Goal: Information Seeking & Learning: Check status

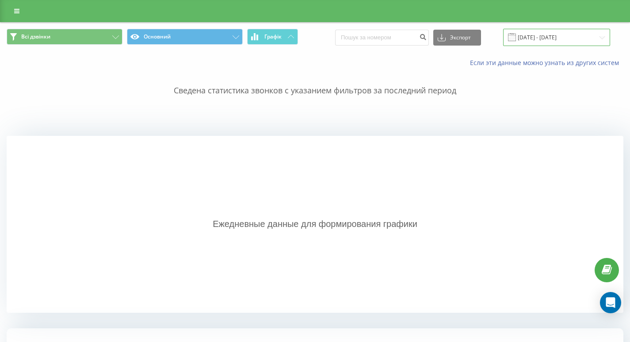
click at [563, 37] on input "[DATE] - [DATE]" at bounding box center [556, 37] width 107 height 17
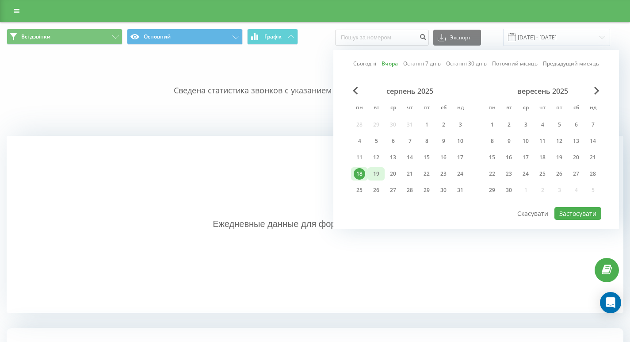
click at [377, 176] on font "19" at bounding box center [376, 174] width 6 height 8
click at [571, 217] on font "Застосувати" at bounding box center [577, 213] width 37 height 8
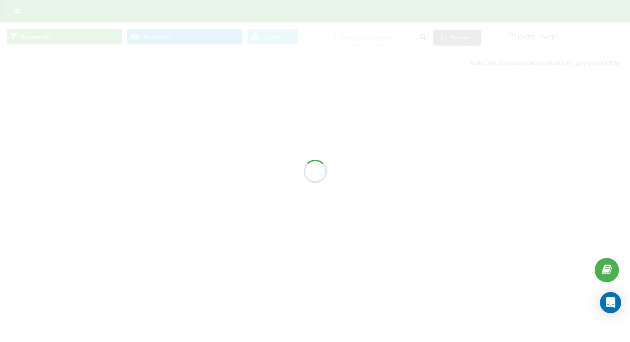
type input "[DATE] - [DATE]"
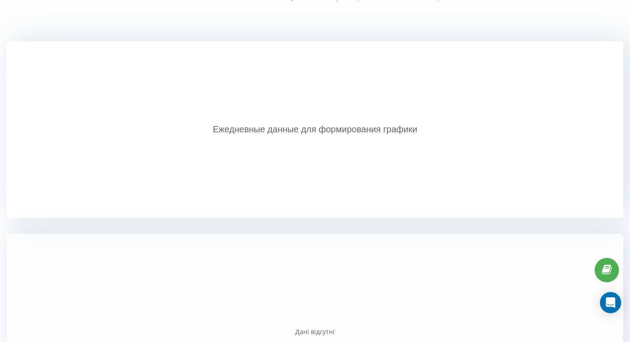
scroll to position [193, 0]
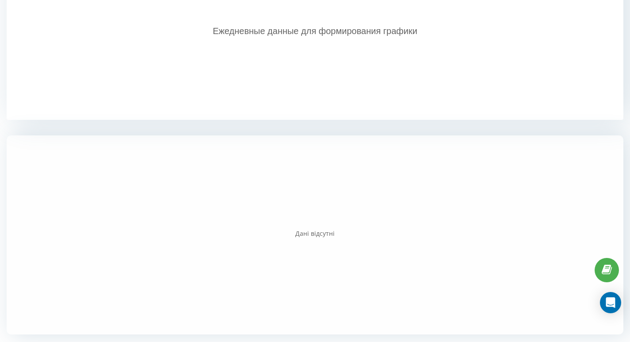
click at [15, 233] on div "Дані відсутні" at bounding box center [315, 233] width 617 height 9
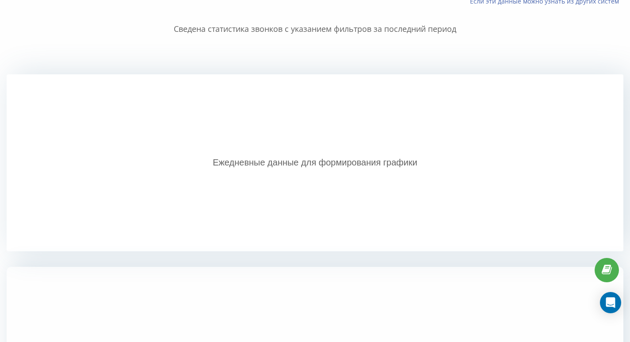
scroll to position [0, 0]
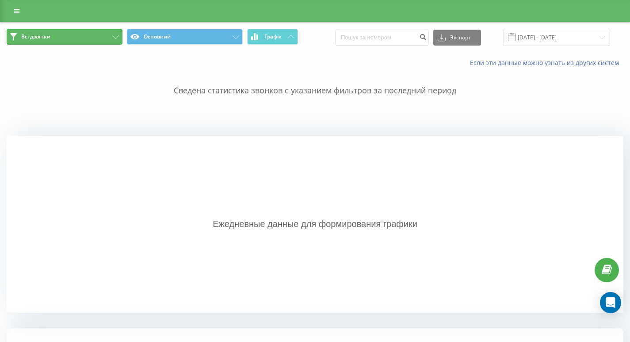
click at [89, 37] on button "Всі дзвінки" at bounding box center [65, 37] width 116 height 16
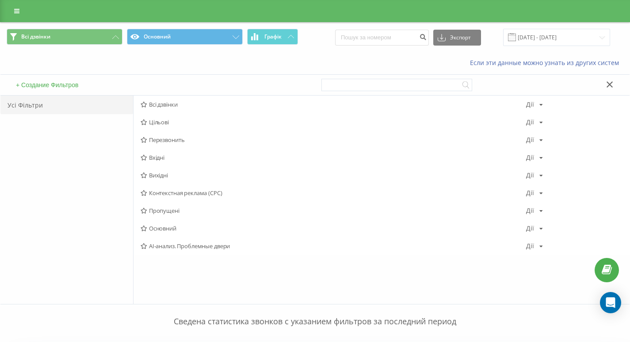
click at [165, 107] on font "Всі дзвінки" at bounding box center [163, 104] width 29 height 8
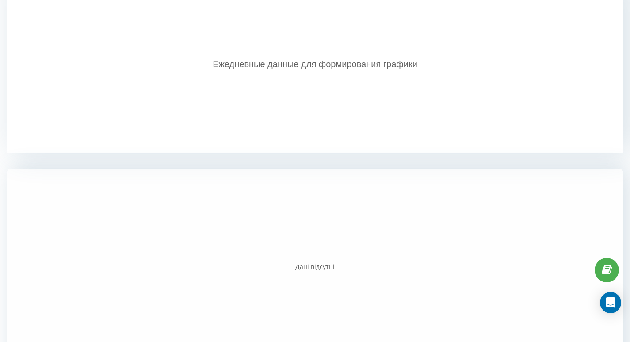
scroll to position [193, 0]
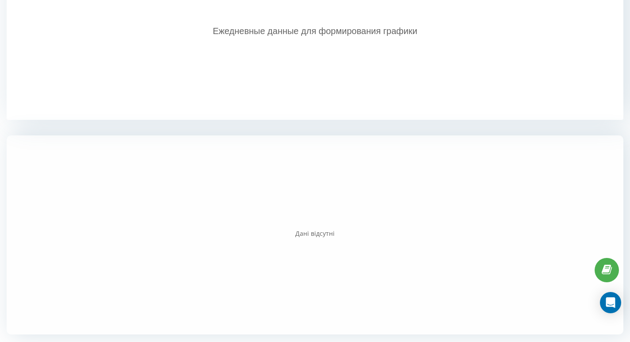
click at [33, 202] on div at bounding box center [315, 234] width 617 height 199
click at [442, 171] on div at bounding box center [315, 234] width 617 height 199
drag, startPoint x: 91, startPoint y: 208, endPoint x: 126, endPoint y: 196, distance: 37.6
click at [91, 208] on div at bounding box center [315, 234] width 617 height 199
click at [40, 219] on div at bounding box center [315, 234] width 617 height 199
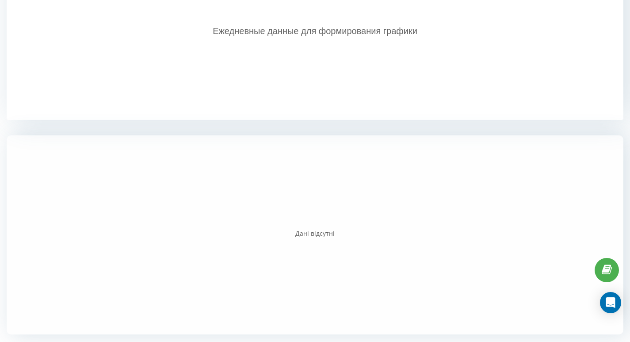
drag, startPoint x: 44, startPoint y: 225, endPoint x: 45, endPoint y: 257, distance: 31.4
click at [44, 225] on div at bounding box center [315, 234] width 617 height 199
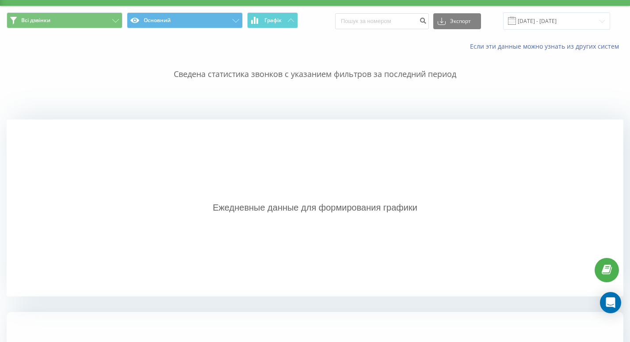
scroll to position [0, 0]
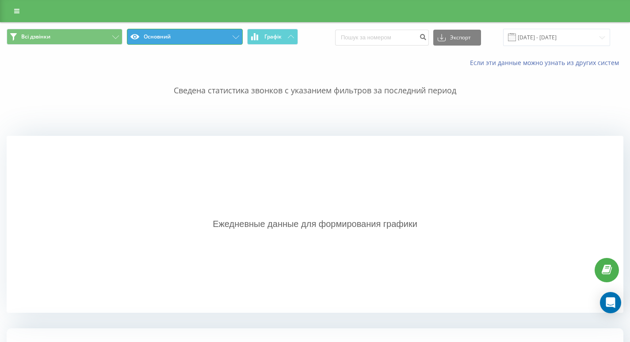
click at [187, 35] on button "Основний" at bounding box center [185, 37] width 116 height 16
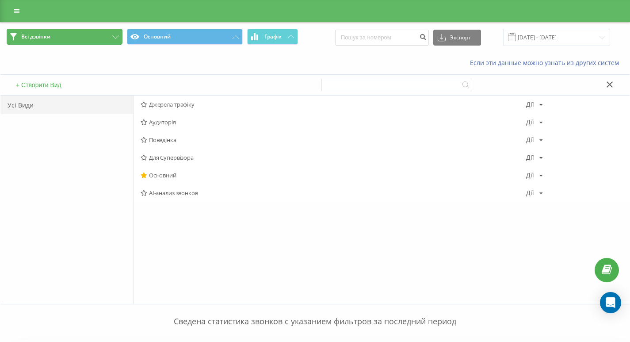
click at [112, 35] on button "Всі дзвінки" at bounding box center [65, 37] width 116 height 16
click at [116, 36] on icon at bounding box center [115, 37] width 7 height 4
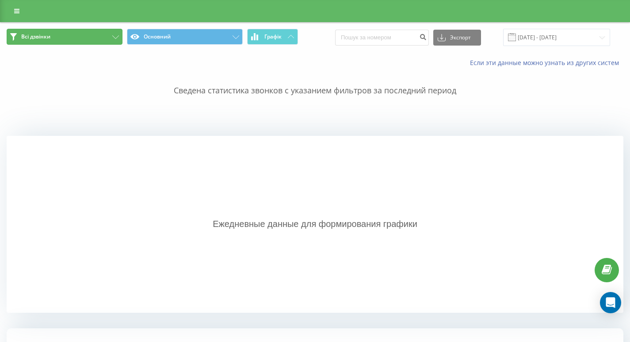
click at [109, 32] on button "Всі дзвінки" at bounding box center [65, 37] width 116 height 16
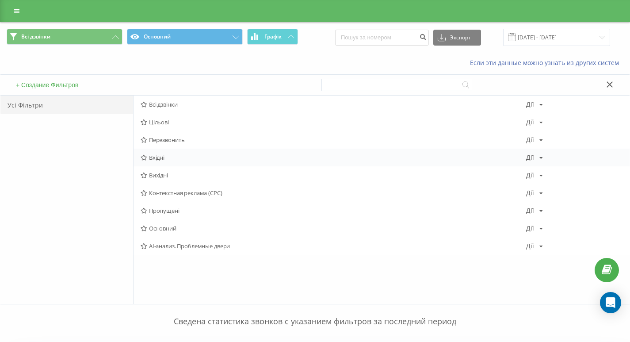
click at [152, 155] on font "Вхідні" at bounding box center [156, 157] width 15 height 8
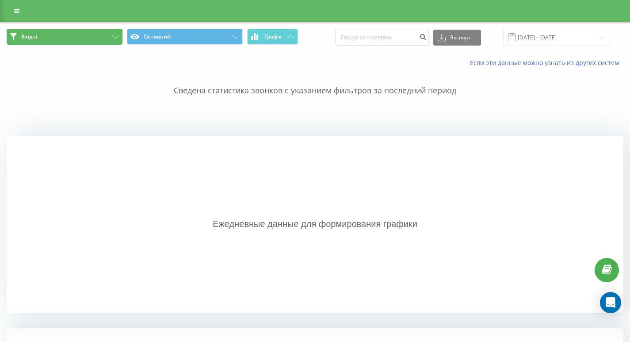
click at [113, 35] on button "Вхідні" at bounding box center [65, 37] width 116 height 16
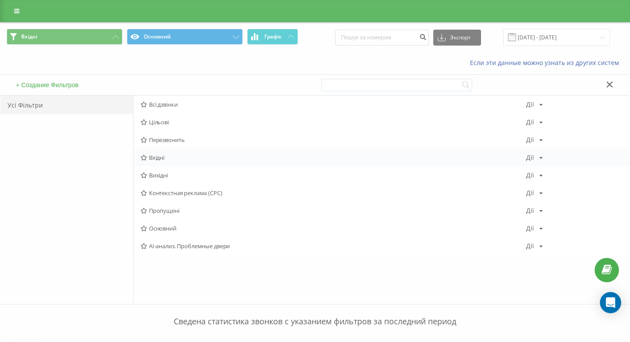
click at [157, 157] on font "Вхідні" at bounding box center [156, 157] width 15 height 8
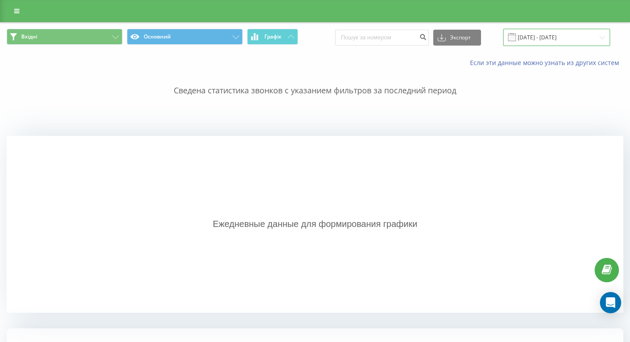
click at [541, 36] on input "[DATE] - [DATE]" at bounding box center [556, 37] width 107 height 17
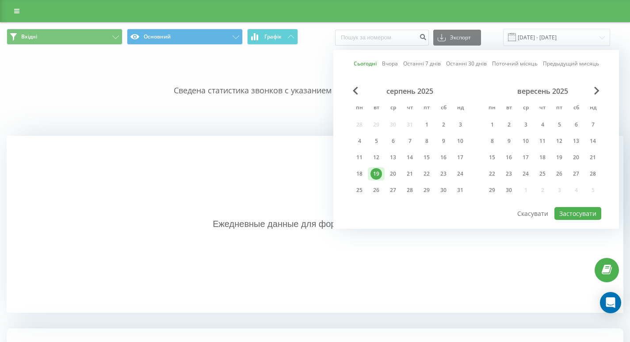
click at [377, 172] on font "19" at bounding box center [376, 174] width 6 height 8
click at [570, 215] on font "Застосувати" at bounding box center [577, 213] width 37 height 8
